Goal: Task Accomplishment & Management: Use online tool/utility

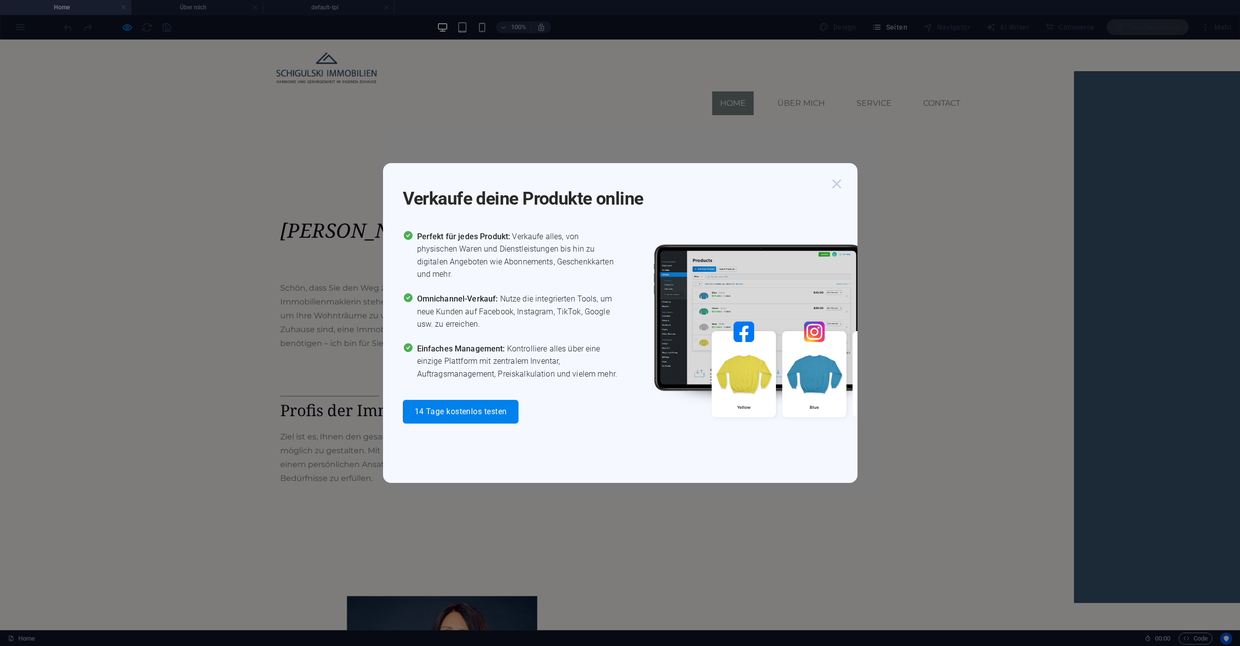
click at [834, 187] on icon "button" at bounding box center [837, 184] width 18 height 18
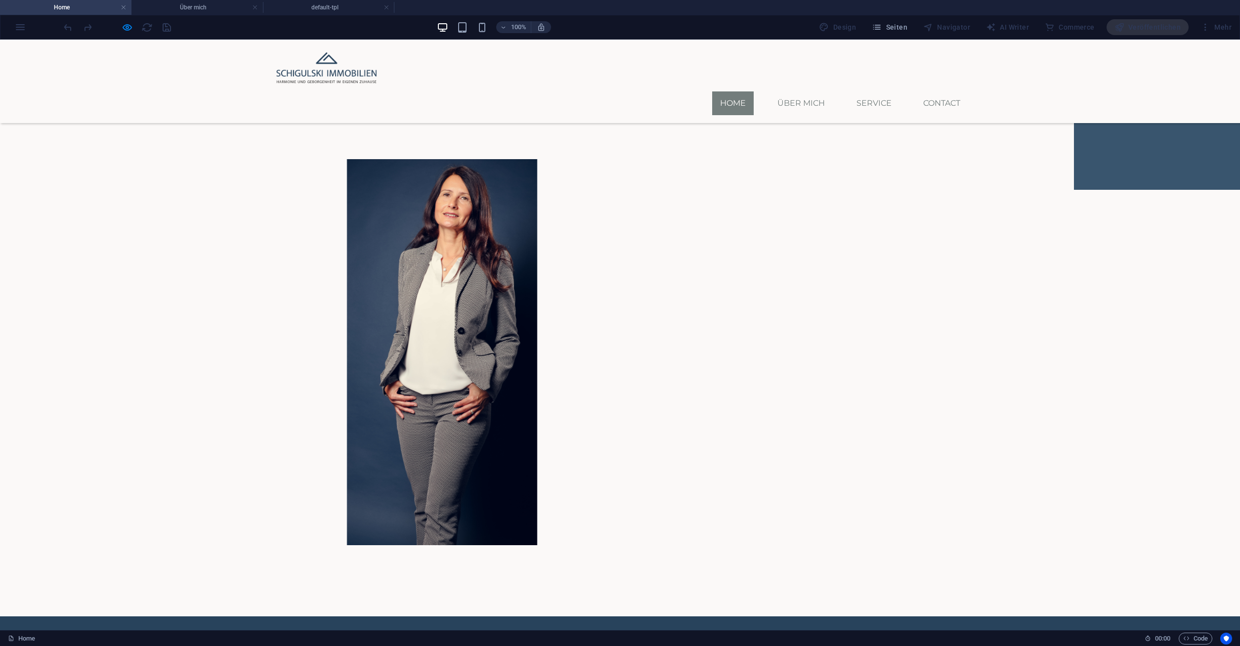
scroll to position [438, 0]
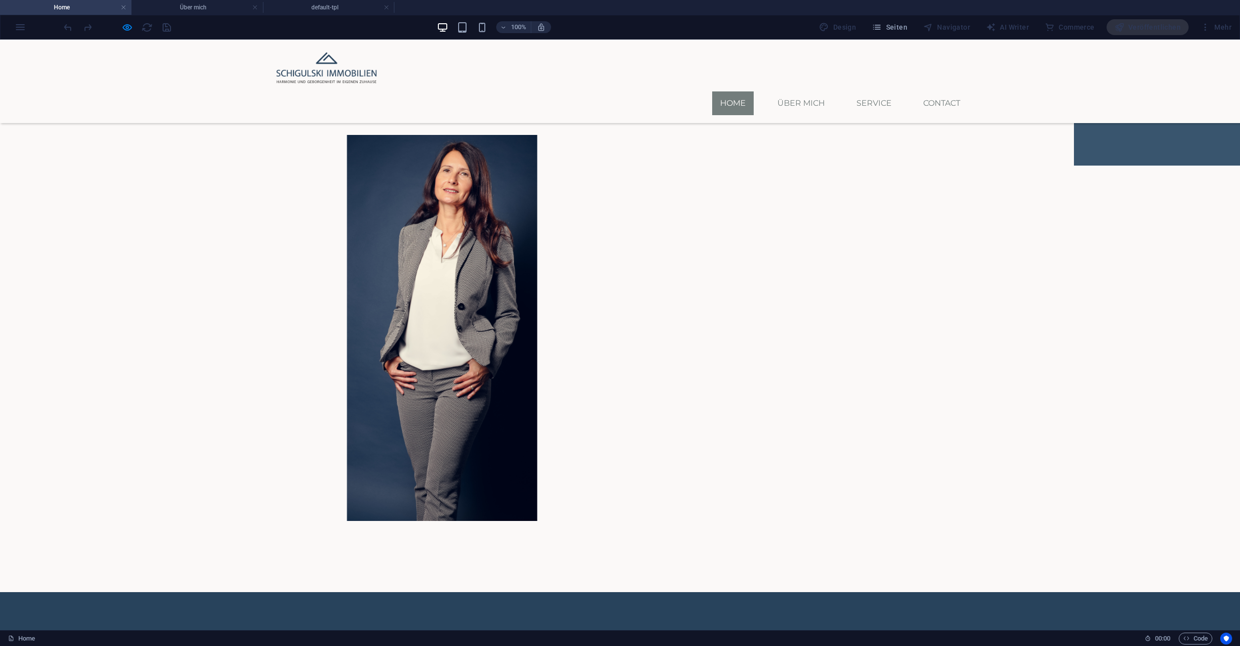
click at [798, 91] on link "Über mich" at bounding box center [801, 103] width 63 height 24
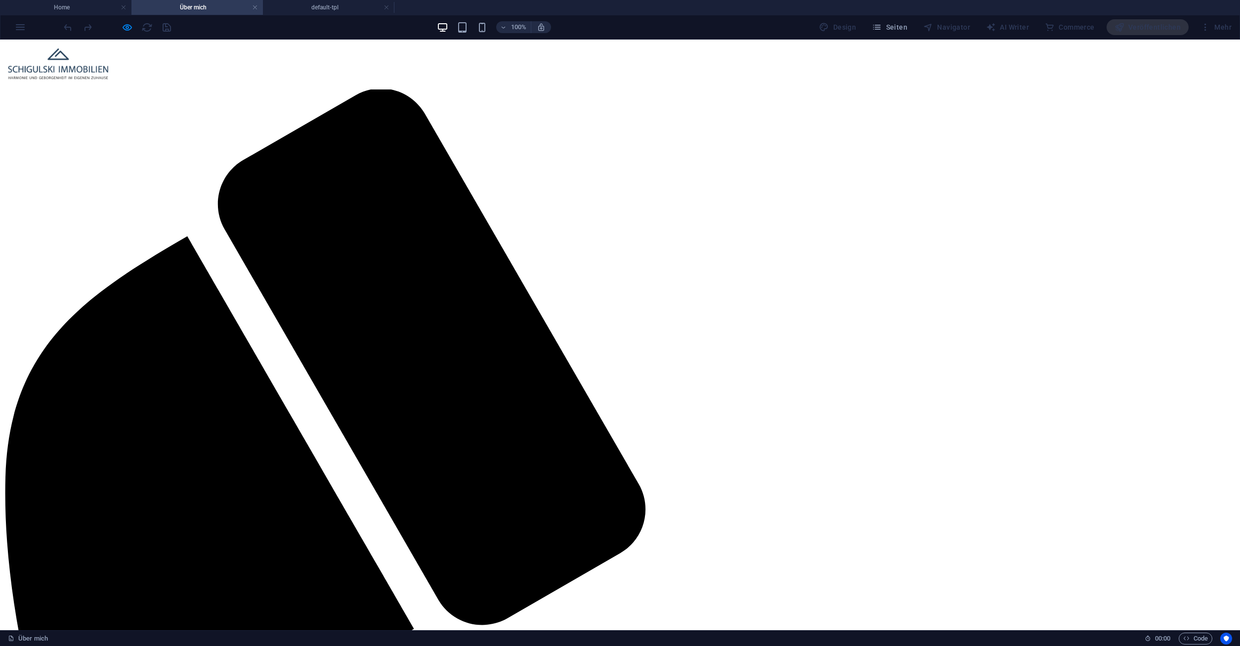
scroll to position [0, 0]
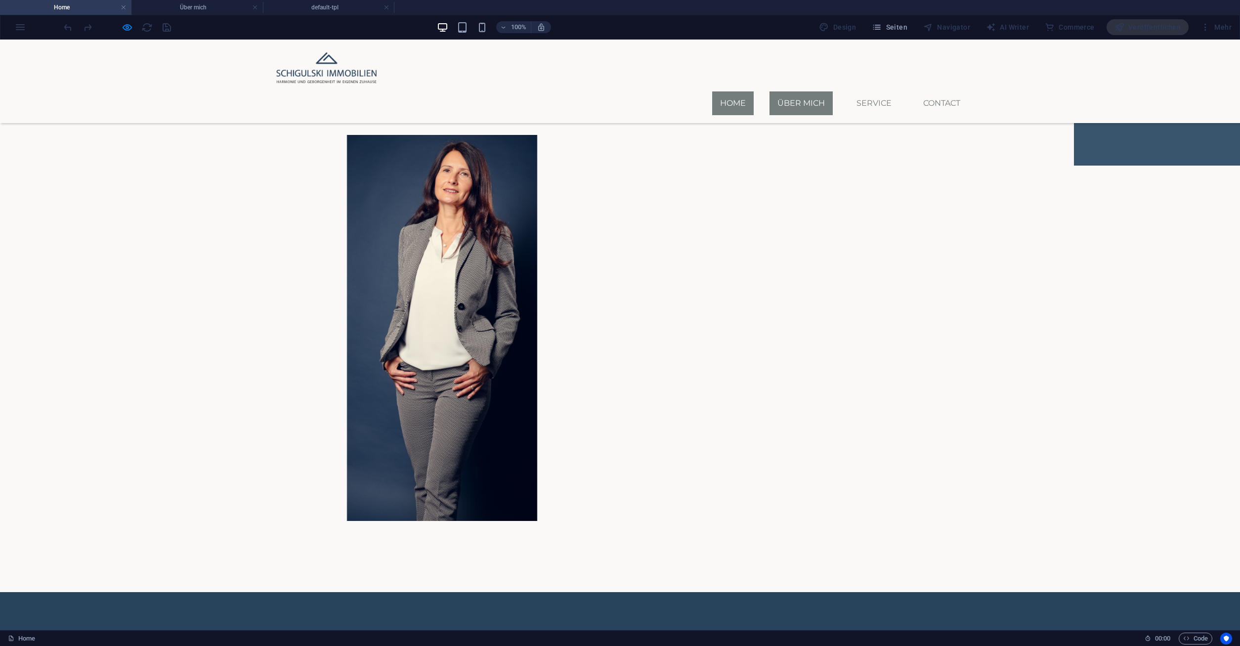
click at [802, 91] on link "Über mich" at bounding box center [801, 103] width 63 height 24
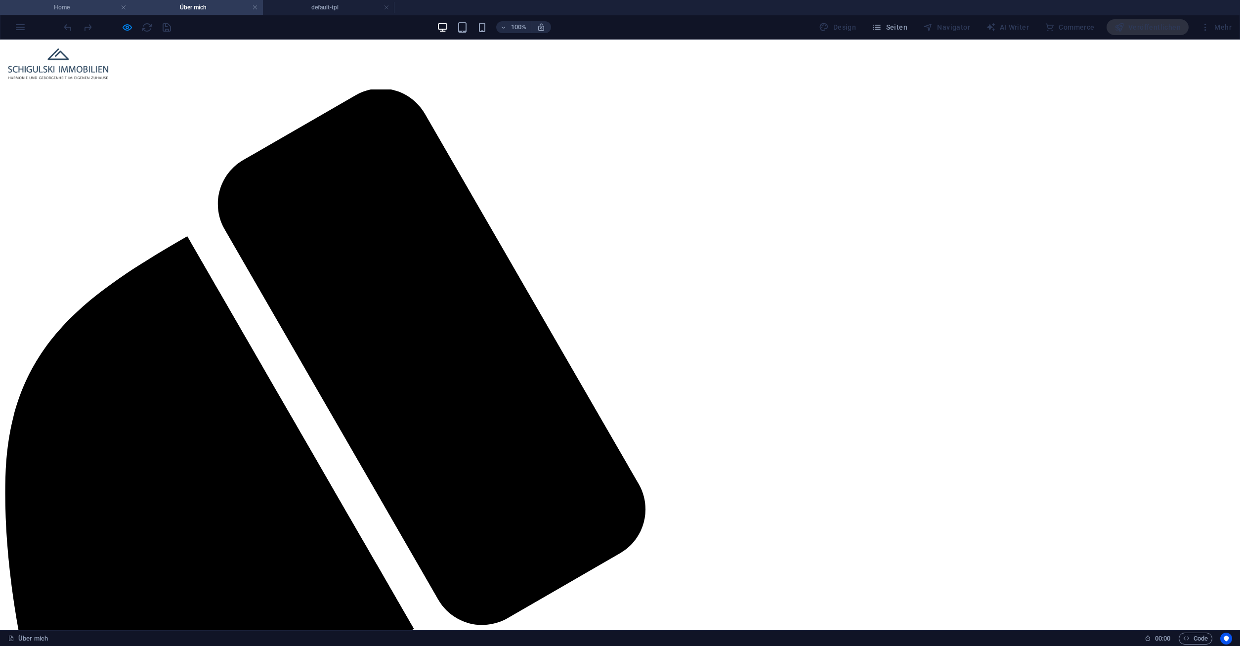
click at [55, 9] on h4 "Home" at bounding box center [66, 7] width 132 height 11
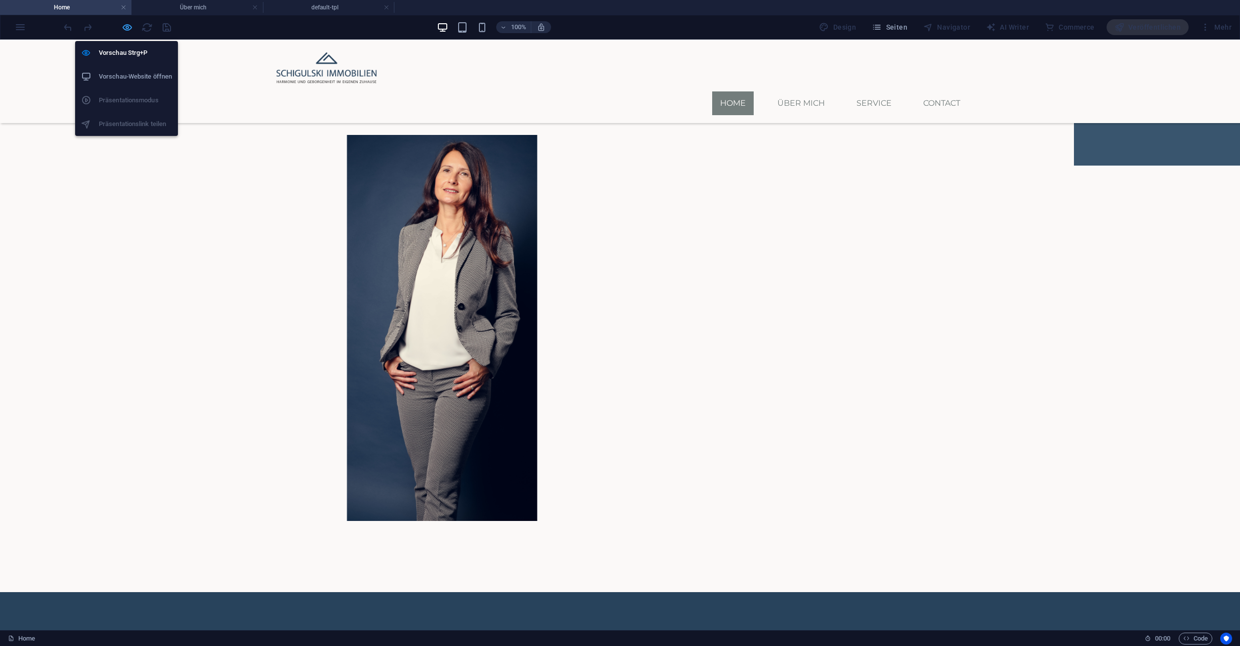
click at [126, 28] on icon "button" at bounding box center [127, 27] width 11 height 11
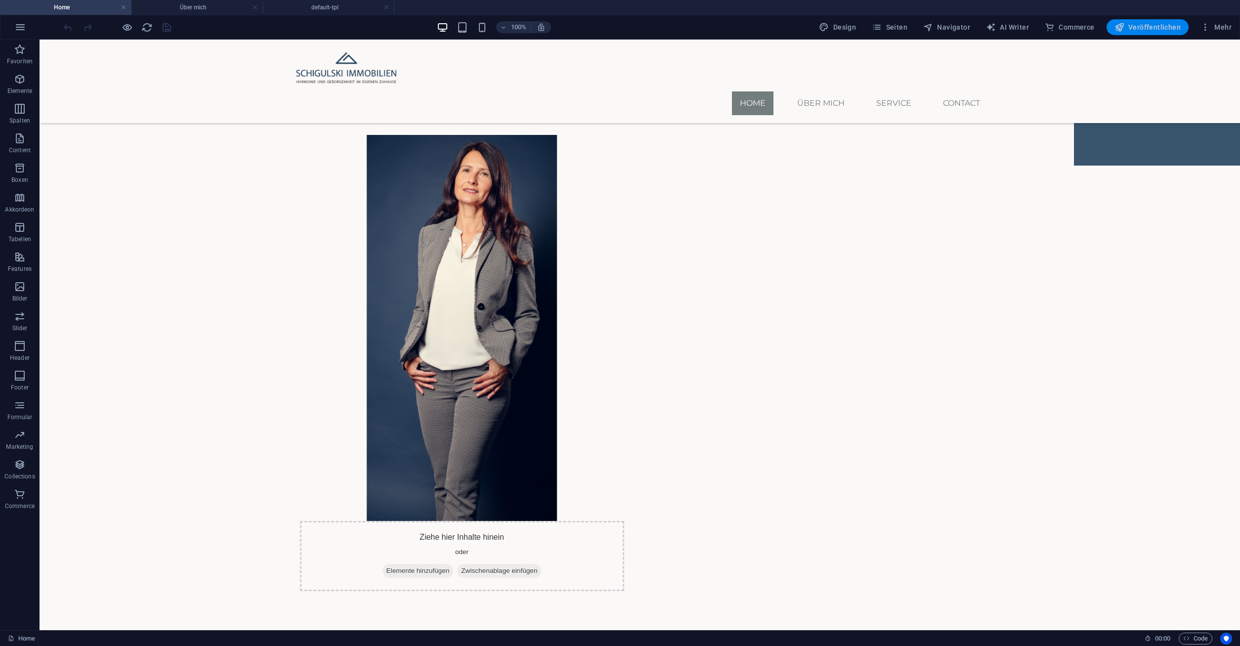
click at [1163, 23] on span "Veröffentlichen" at bounding box center [1148, 27] width 66 height 10
